Goal: Complete application form: Complete application form

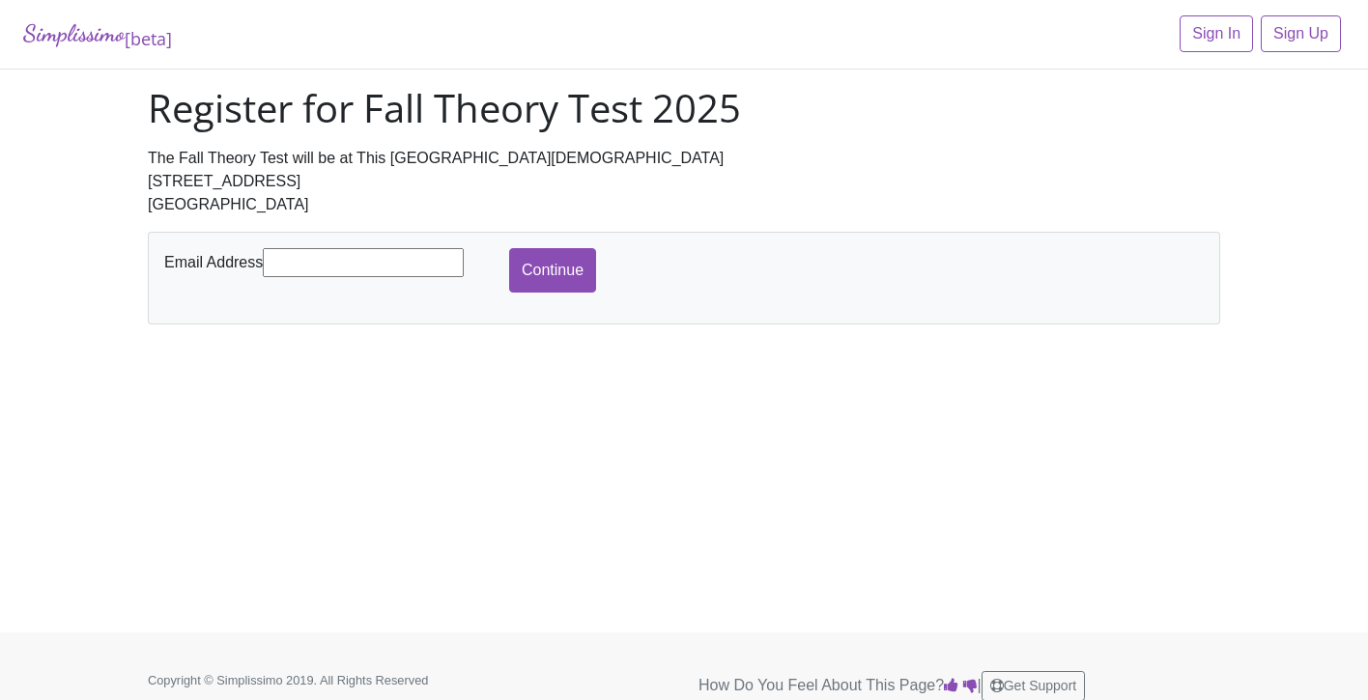
click at [426, 260] on input "text" at bounding box center [363, 262] width 201 height 29
type input "[PERSON_NAME][EMAIL_ADDRESS][DOMAIN_NAME]"
click at [559, 266] on input "Continue" at bounding box center [552, 270] width 87 height 44
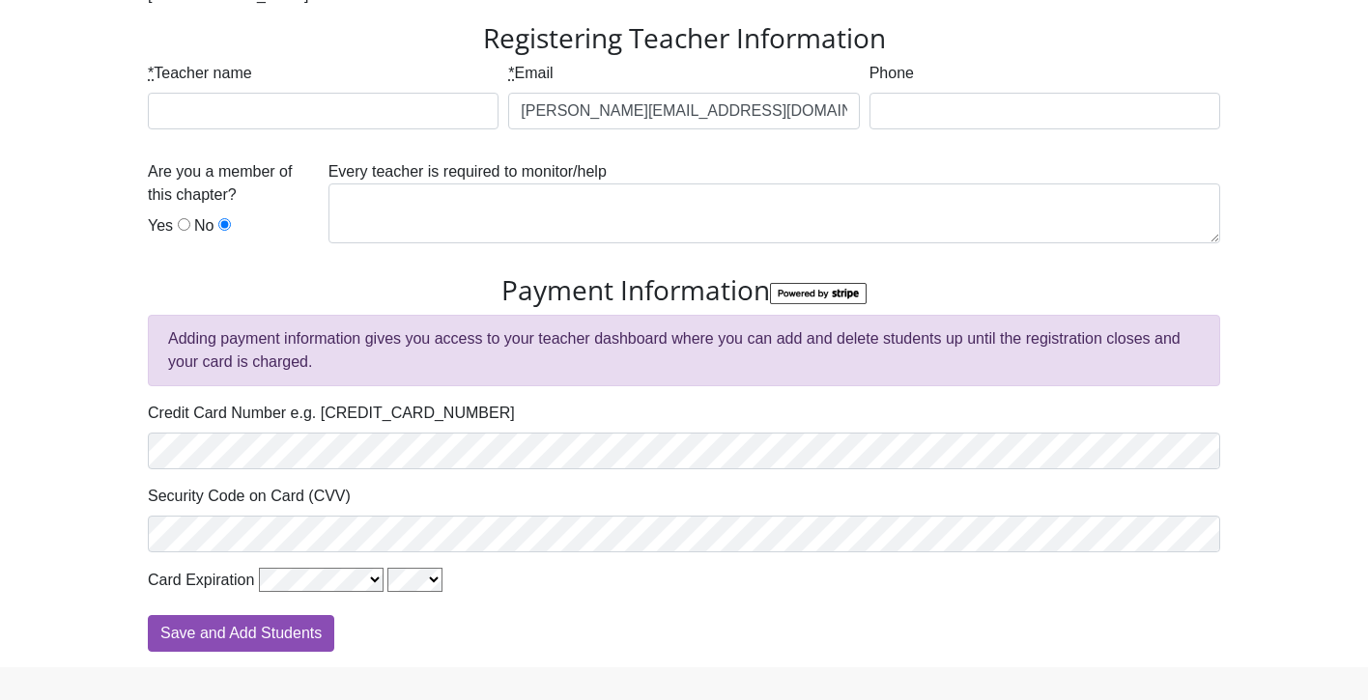
scroll to position [209, 0]
click at [257, 113] on input "* Teacher name" at bounding box center [323, 112] width 351 height 37
type input "[PERSON_NAME]"
click at [180, 226] on input "Yes" at bounding box center [184, 225] width 13 height 13
radio input "true"
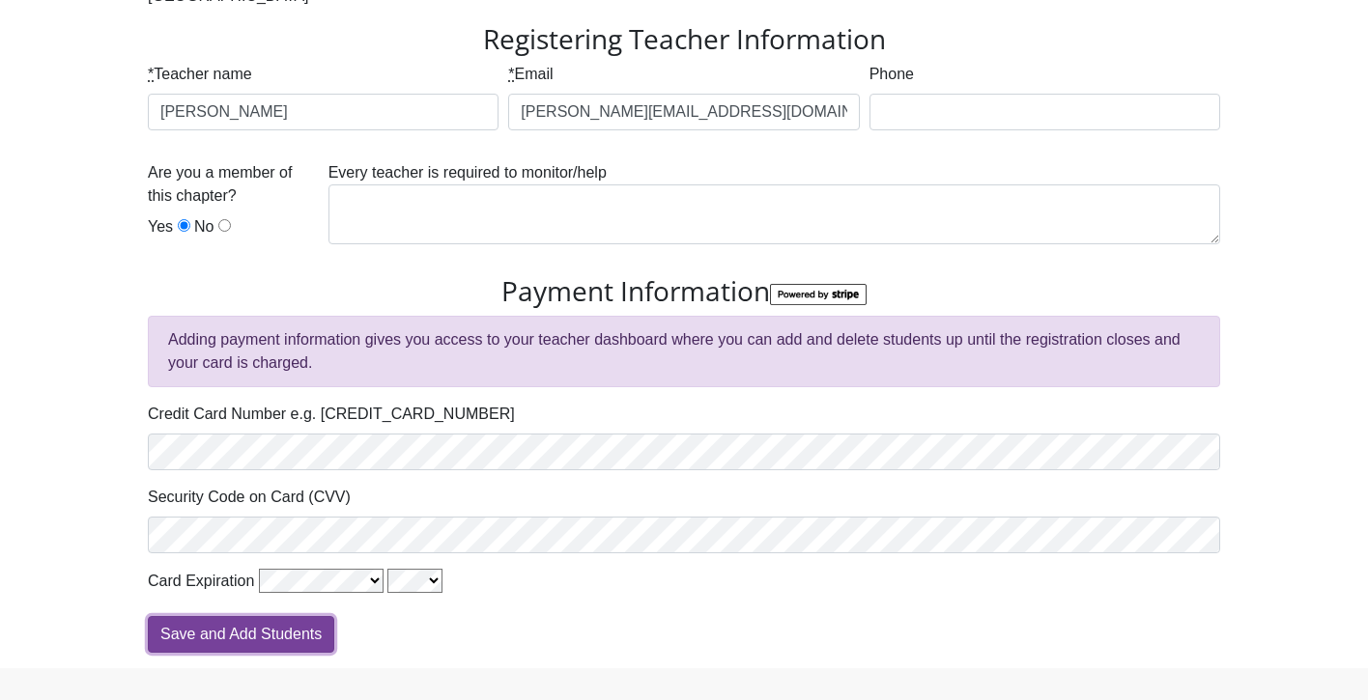
click at [266, 640] on input "Save and Add Students" at bounding box center [241, 634] width 186 height 37
type input "Processing"
